Goal: Transaction & Acquisition: Purchase product/service

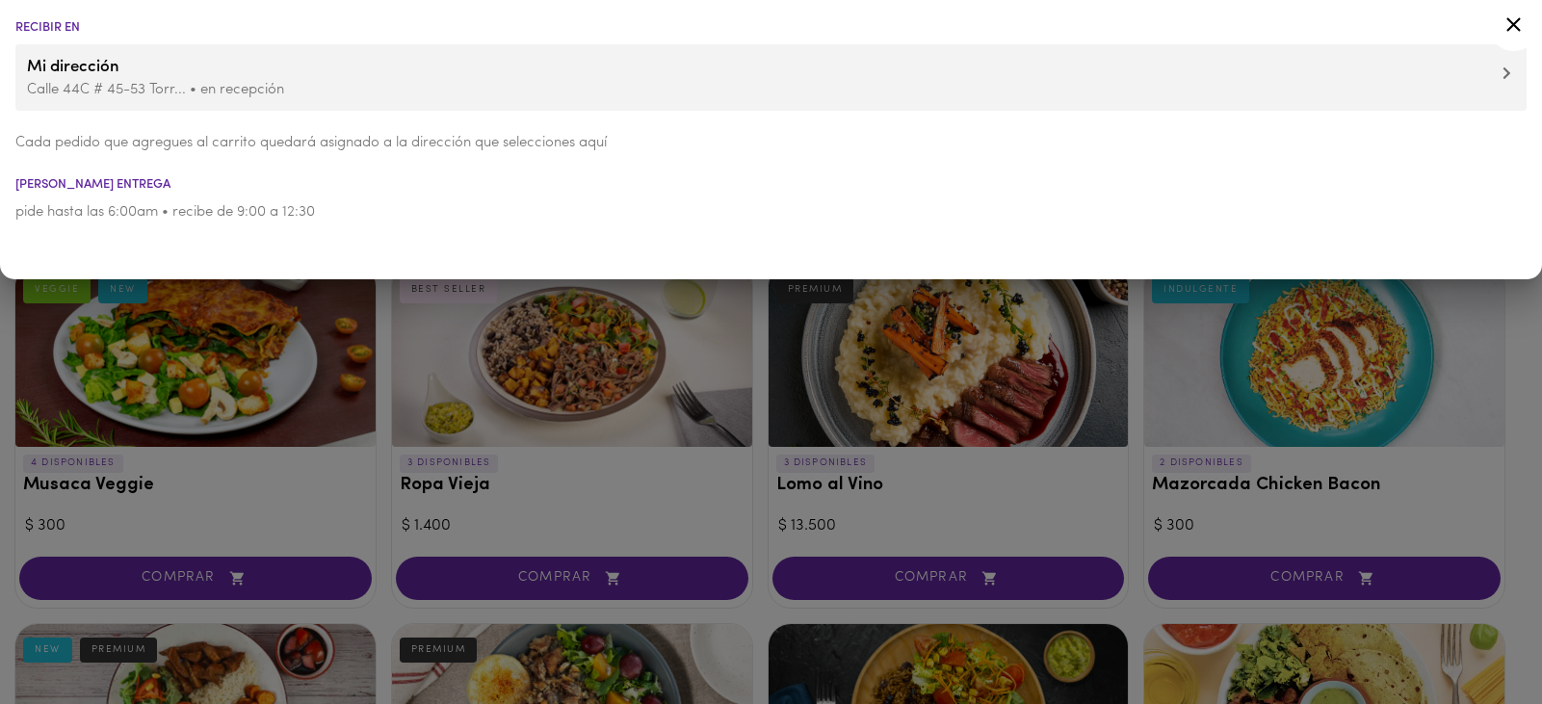
click at [1511, 16] on icon at bounding box center [1514, 25] width 24 height 24
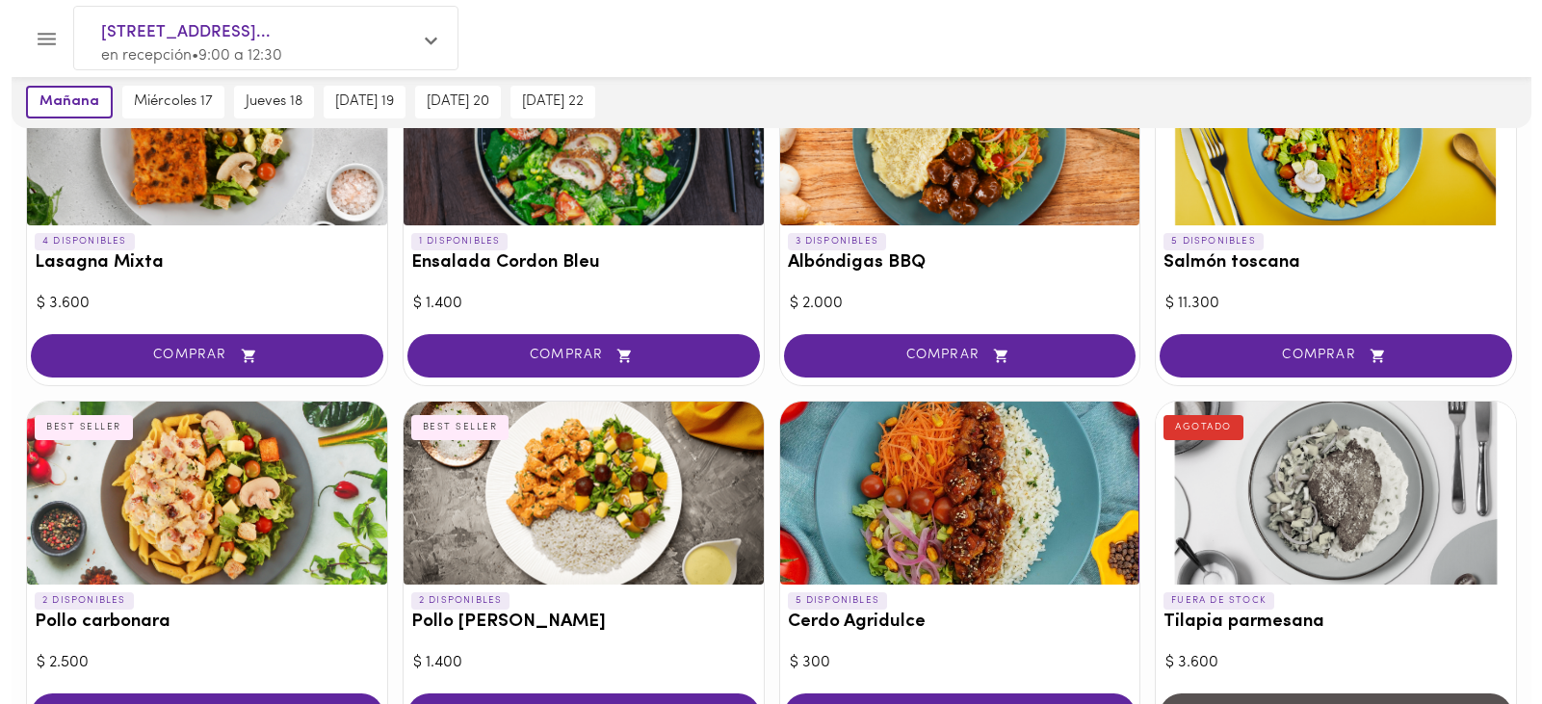
scroll to position [1156, 0]
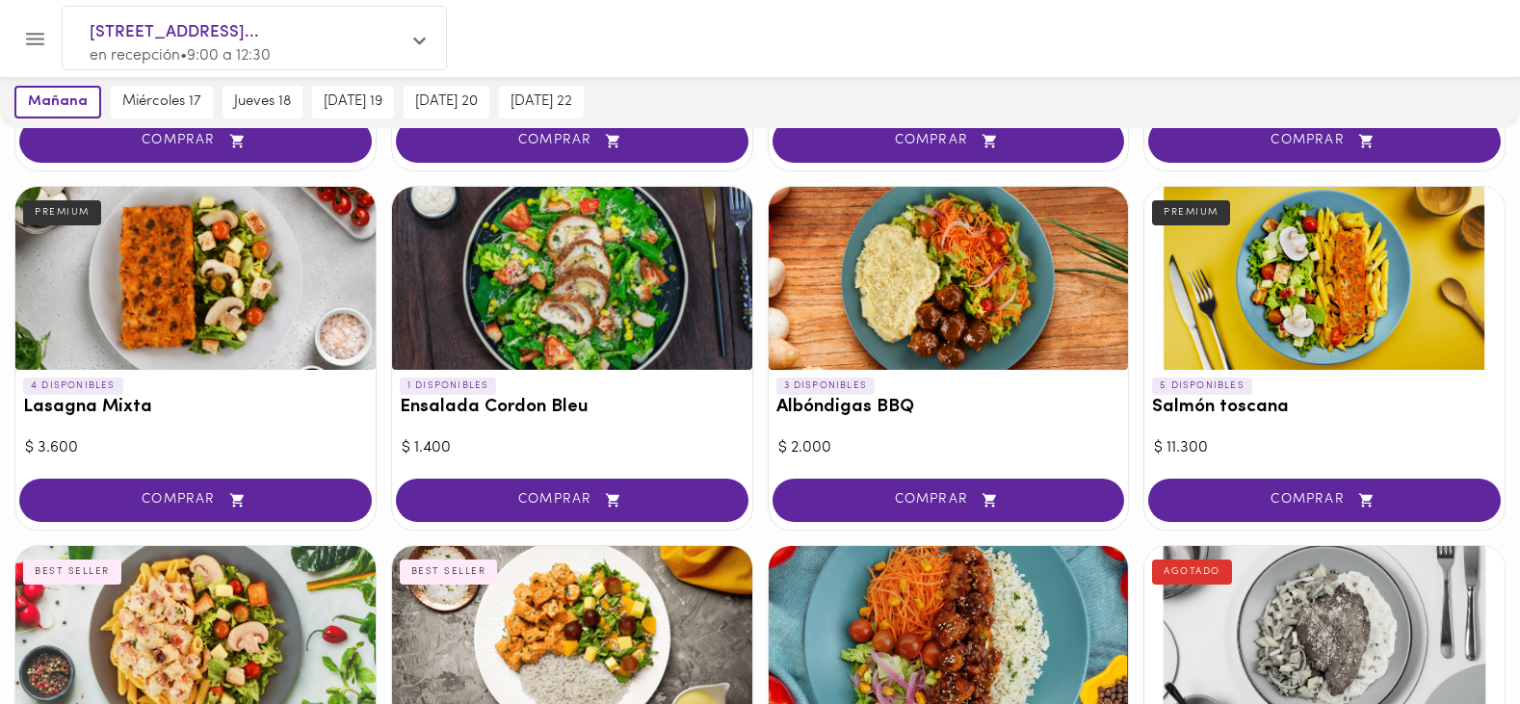
click at [830, 324] on div at bounding box center [949, 278] width 360 height 183
click at [850, 410] on div at bounding box center [760, 352] width 1520 height 704
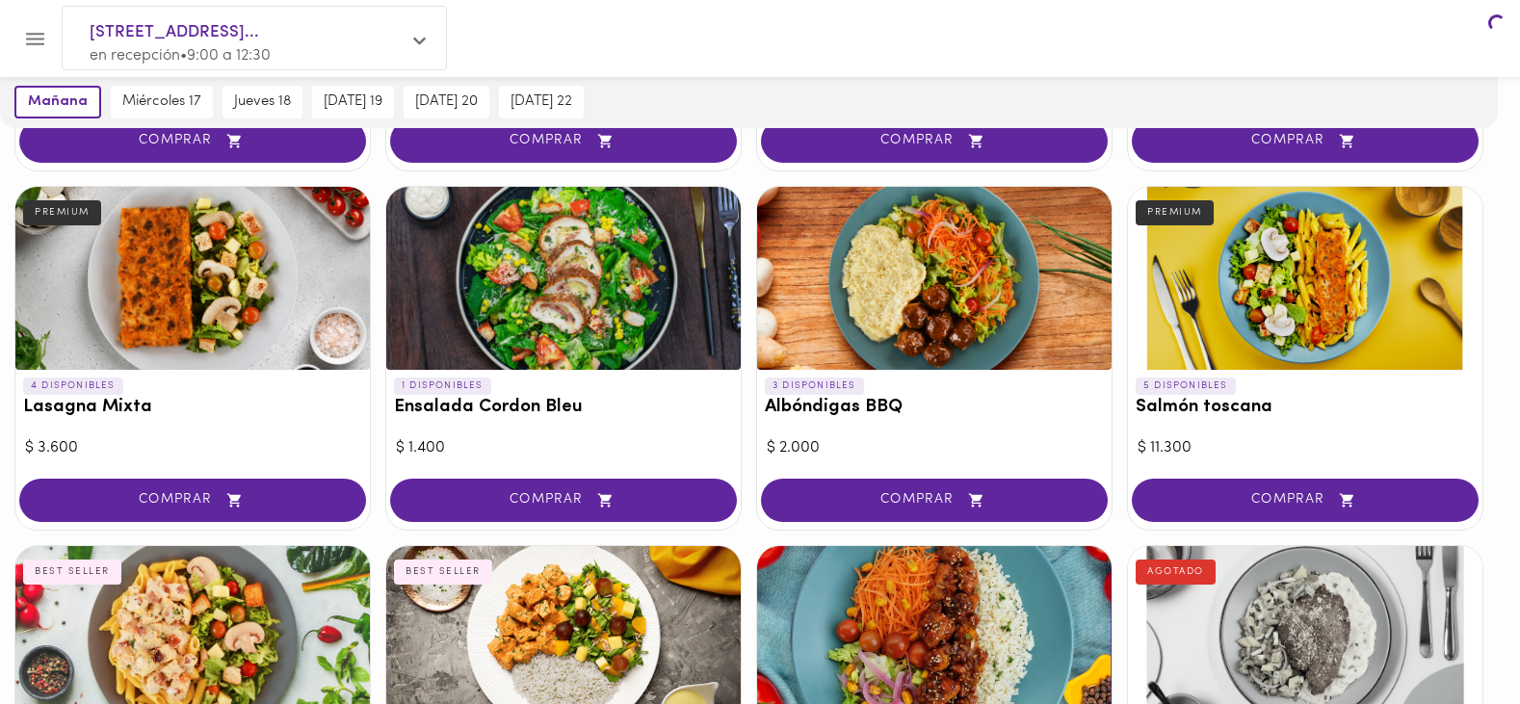
click at [911, 500] on div at bounding box center [760, 352] width 1520 height 704
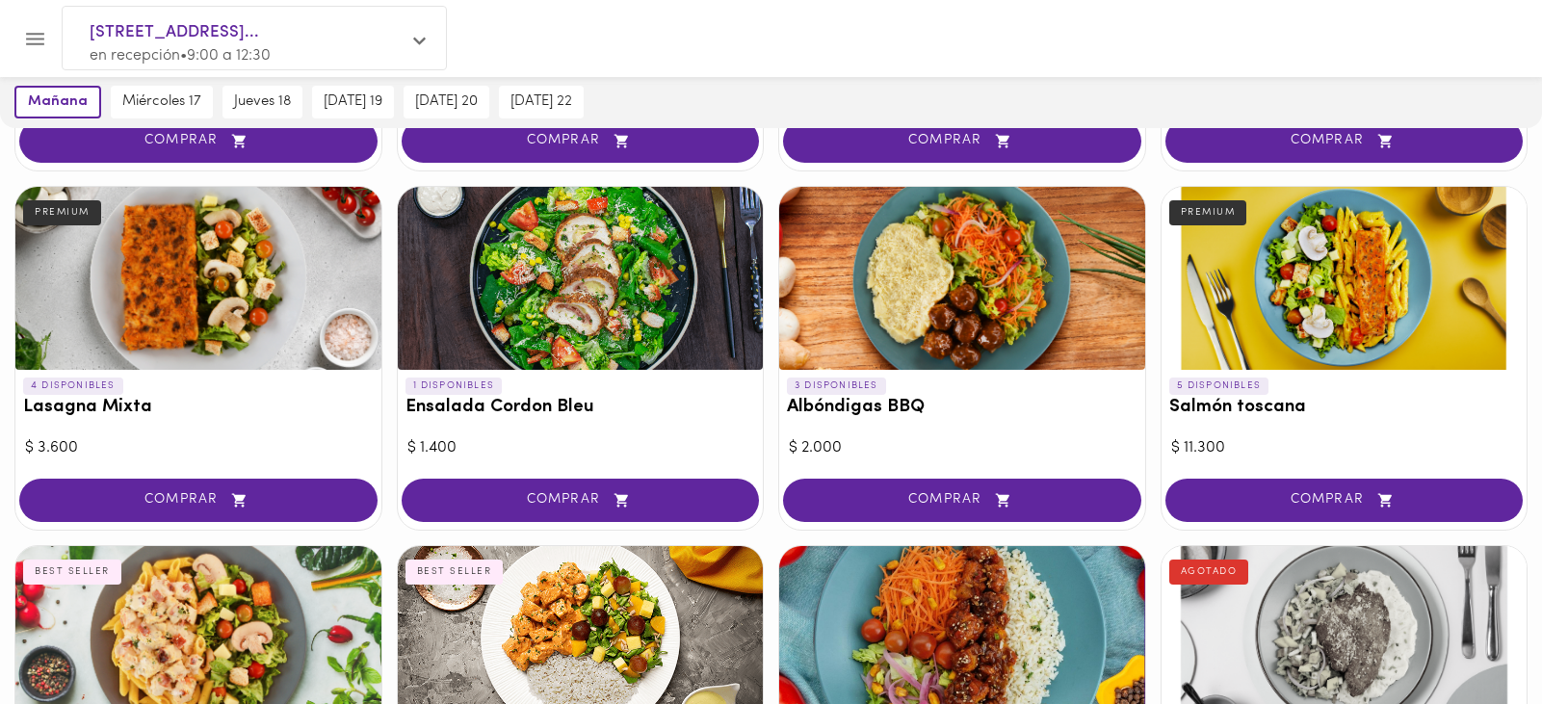
click at [911, 500] on span "COMPRAR" at bounding box center [962, 500] width 310 height 16
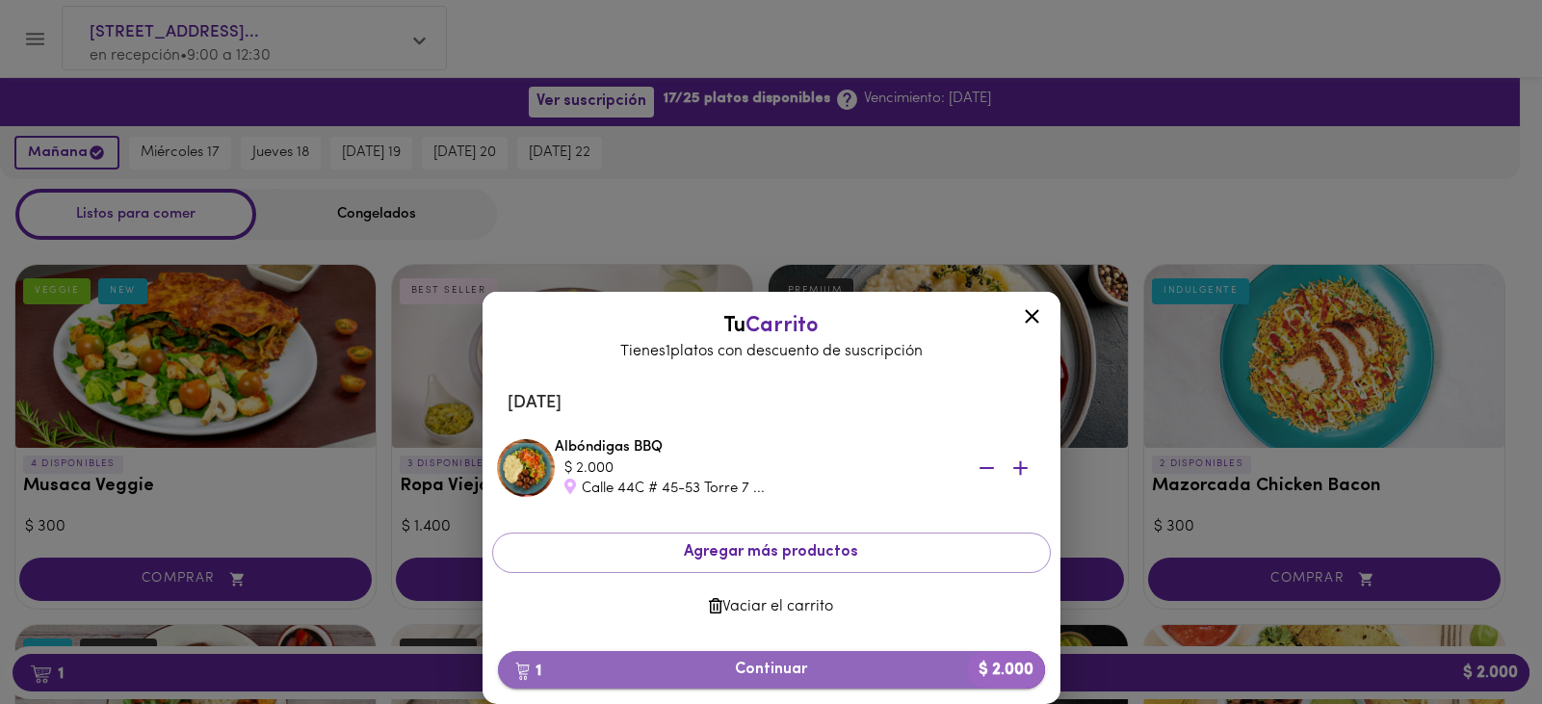
click at [767, 674] on span "1 Continuar $ 2.000" at bounding box center [771, 670] width 516 height 18
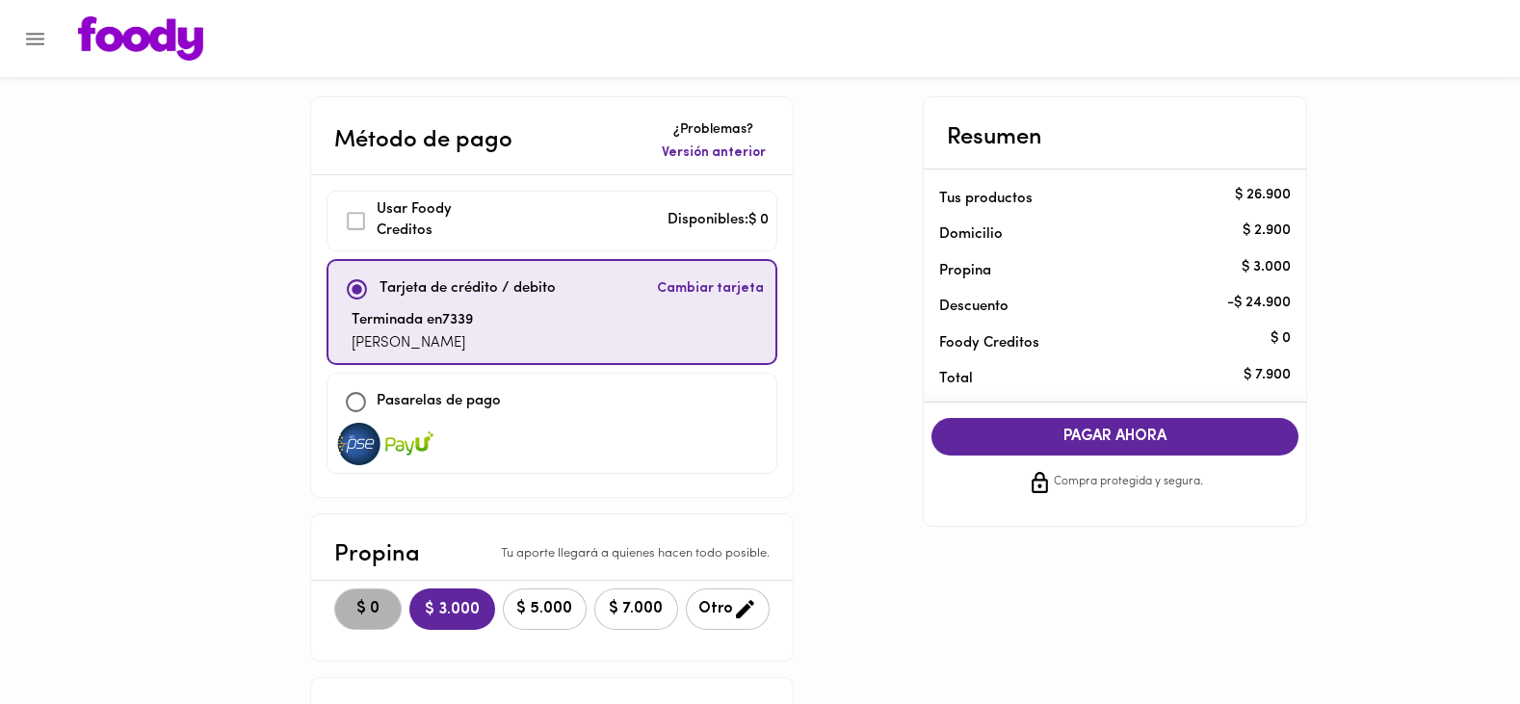
click at [374, 614] on span "$ 0" at bounding box center [368, 609] width 42 height 18
click at [1105, 463] on div "PAGAR AHORA Compra protegida y segura." at bounding box center [1115, 457] width 399 height 108
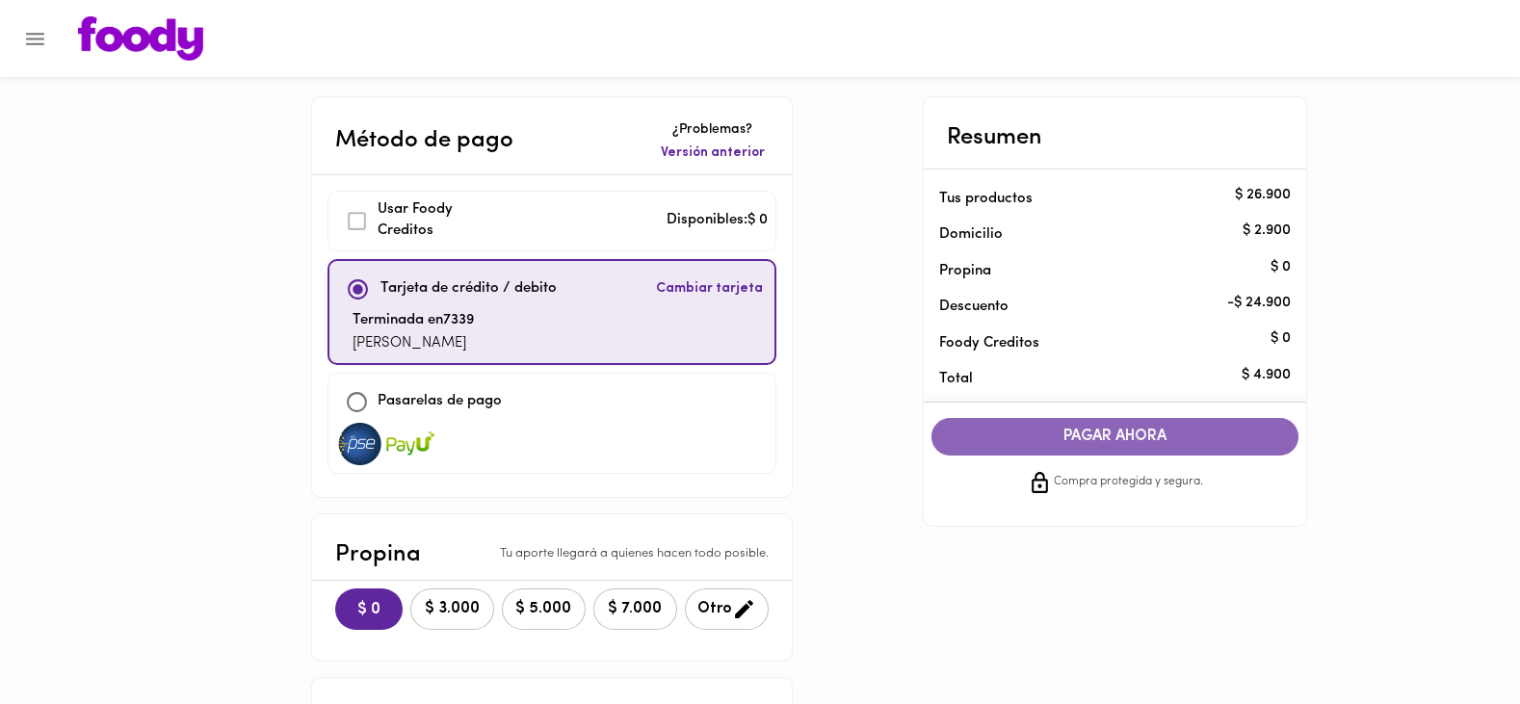
click at [1096, 449] on button "PAGAR AHORA" at bounding box center [1116, 437] width 368 height 38
